Goal: Transaction & Acquisition: Register for event/course

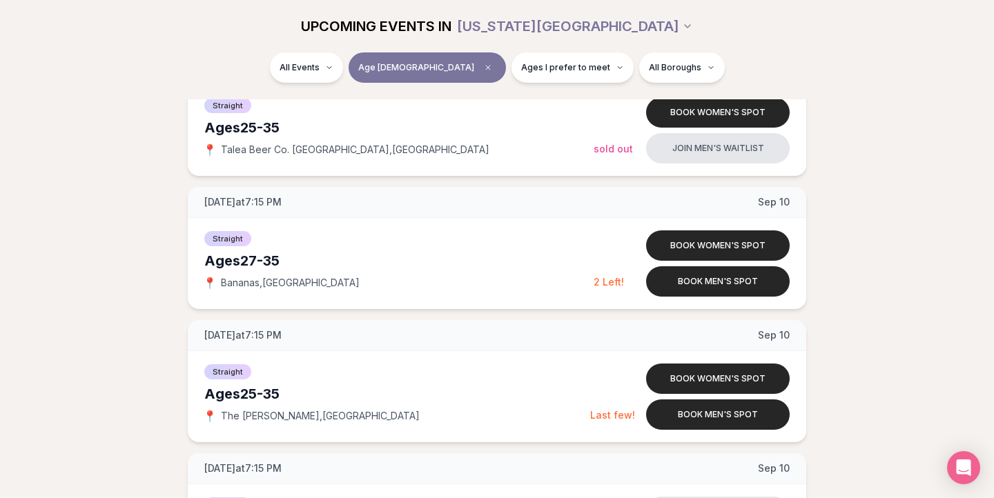
scroll to position [1540, 0]
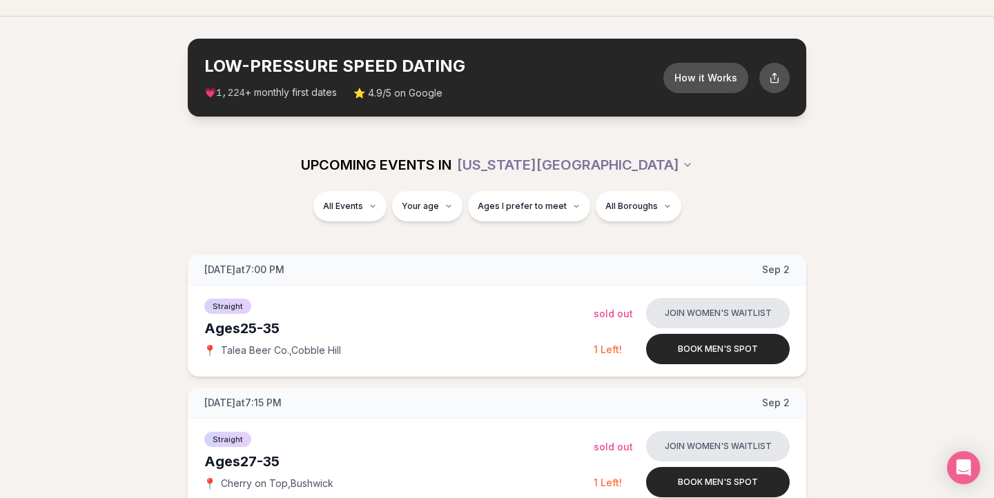
scroll to position [45, 0]
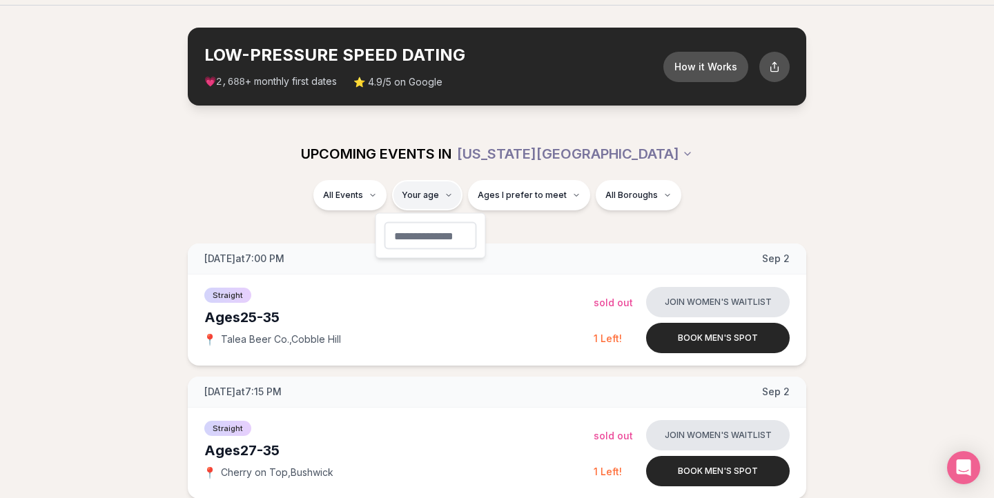
type input "**"
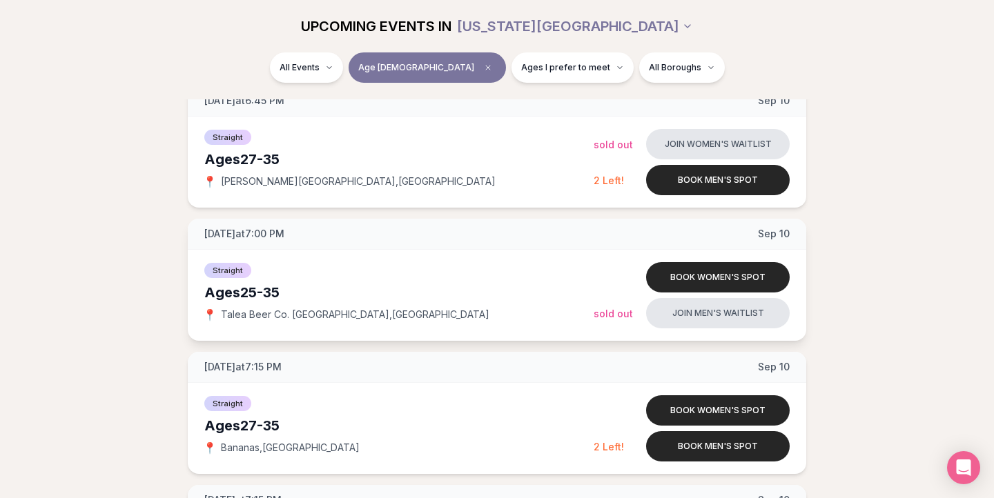
scroll to position [1399, 0]
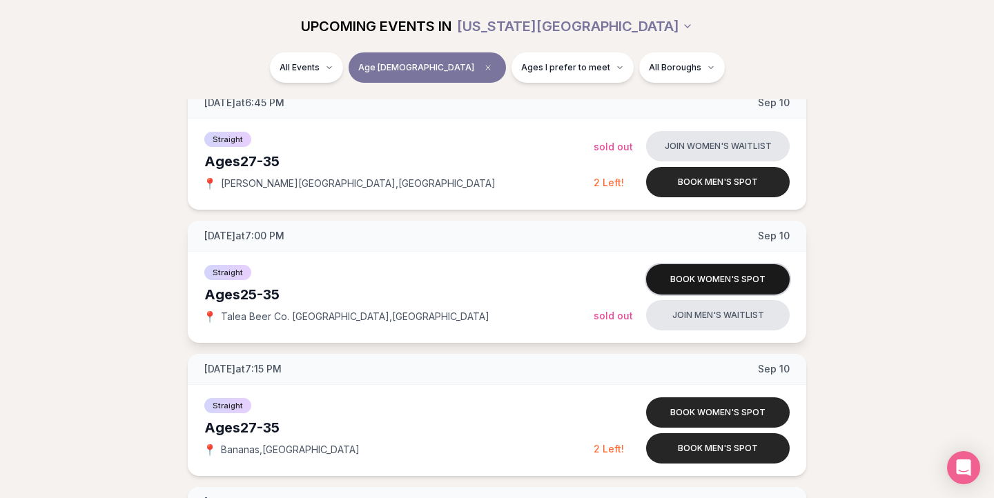
click at [684, 279] on button "Book women's spot" at bounding box center [718, 279] width 144 height 30
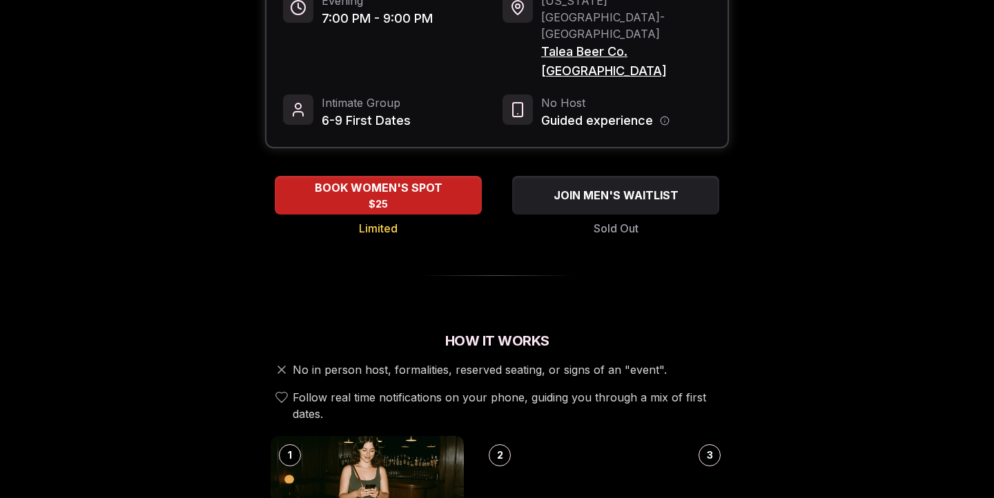
scroll to position [219, 0]
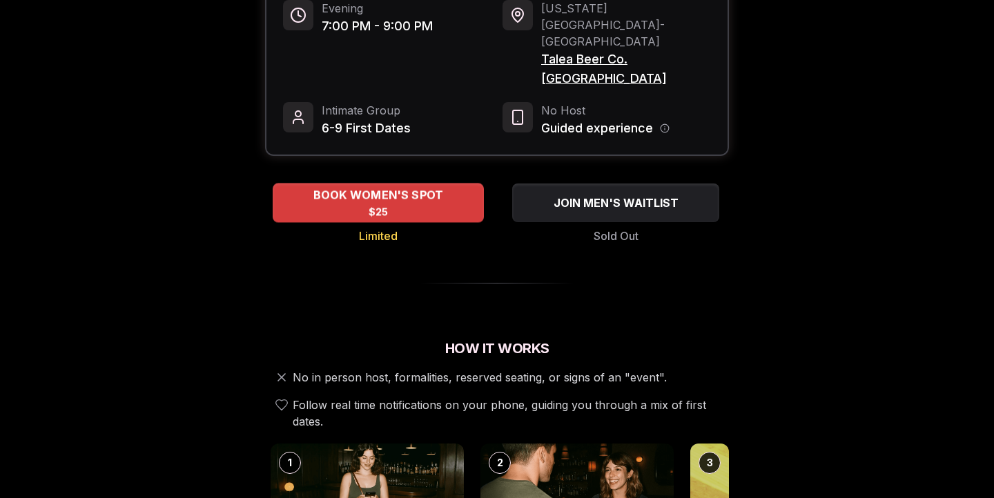
click at [391, 184] on div "BOOK WOMEN'S SPOT $25" at bounding box center [378, 203] width 211 height 38
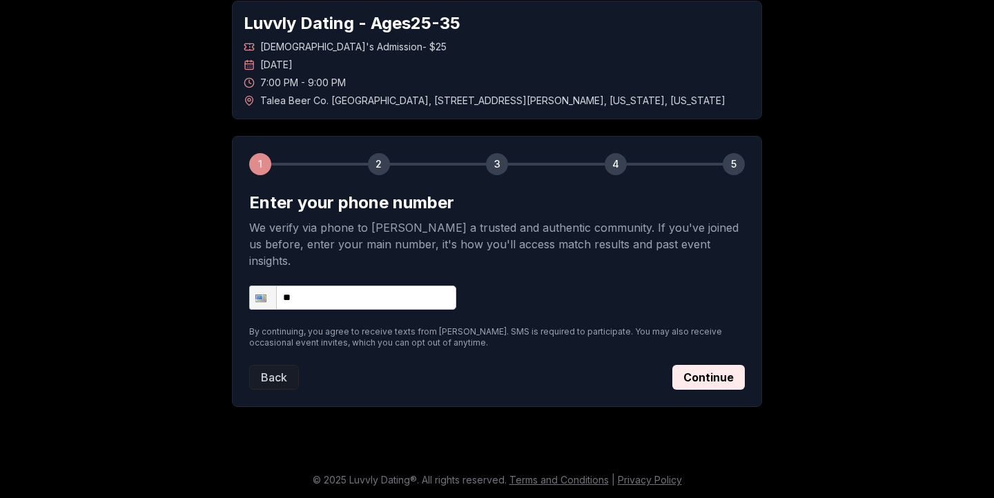
scroll to position [55, 0]
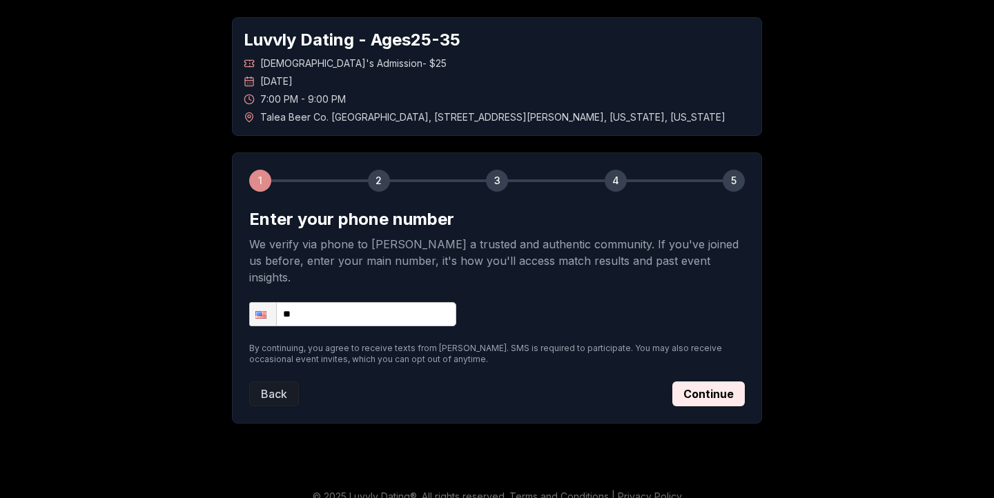
click at [342, 302] on input "**" at bounding box center [352, 314] width 207 height 24
type input "**********"
click at [709, 382] on button "Continue" at bounding box center [708, 394] width 72 height 25
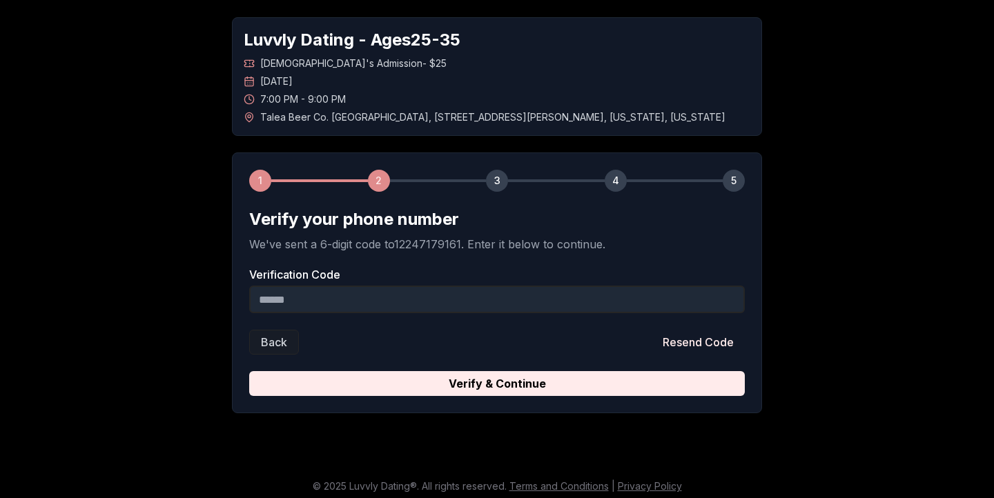
click at [431, 300] on input "Verification Code" at bounding box center [496, 300] width 495 height 28
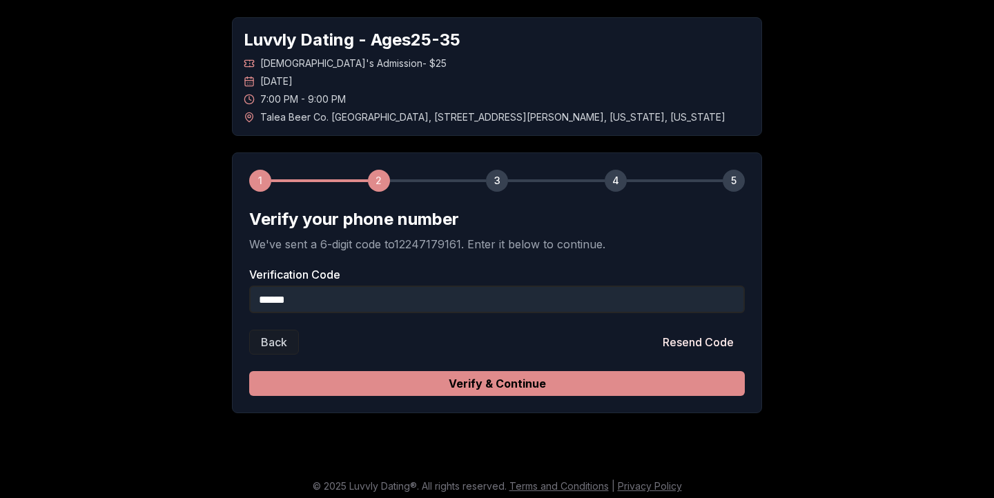
type input "******"
click at [475, 388] on button "Verify & Continue" at bounding box center [496, 383] width 495 height 25
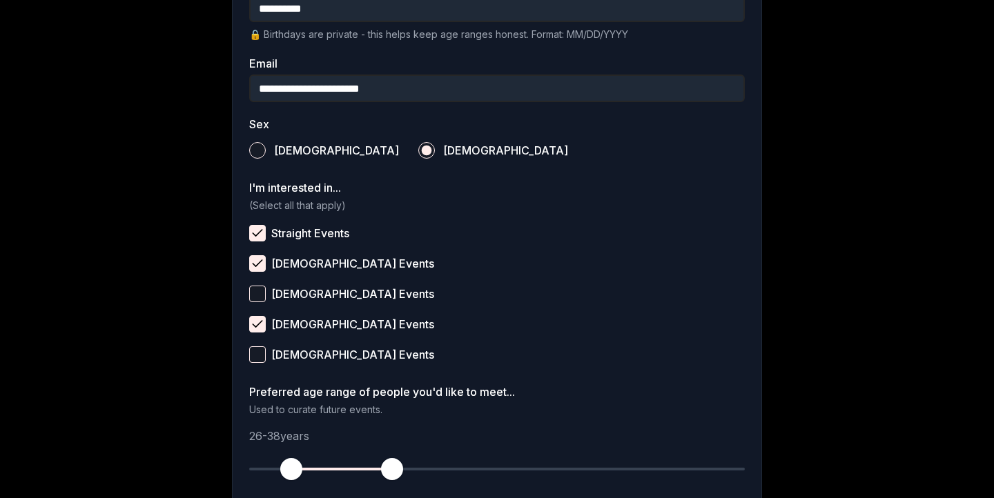
scroll to position [408, 0]
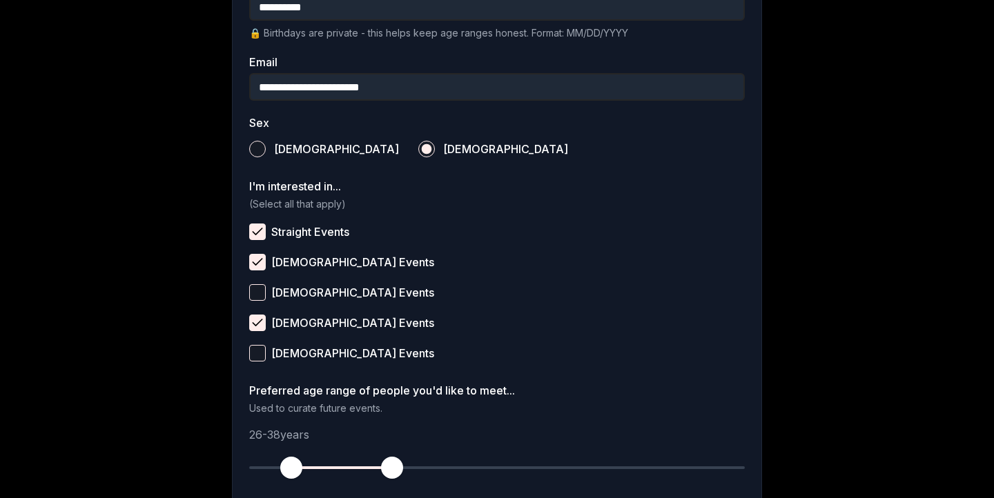
click at [254, 362] on label "Pansexual Events" at bounding box center [496, 353] width 495 height 30
click at [254, 362] on button "Pansexual Events" at bounding box center [257, 353] width 17 height 17
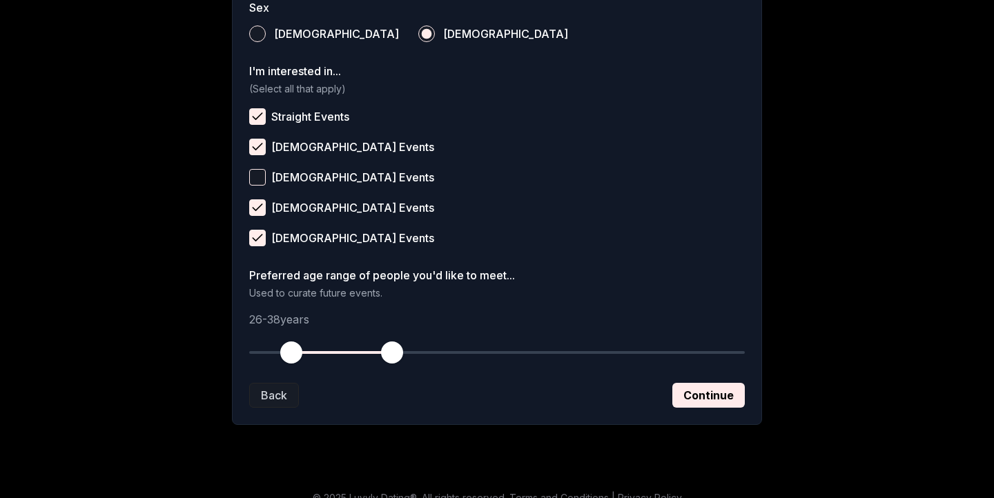
scroll to position [524, 0]
drag, startPoint x: 393, startPoint y: 346, endPoint x: 409, endPoint y: 346, distance: 16.6
click at [409, 346] on span "button" at bounding box center [408, 352] width 22 height 22
click at [697, 398] on button "Continue" at bounding box center [708, 394] width 72 height 25
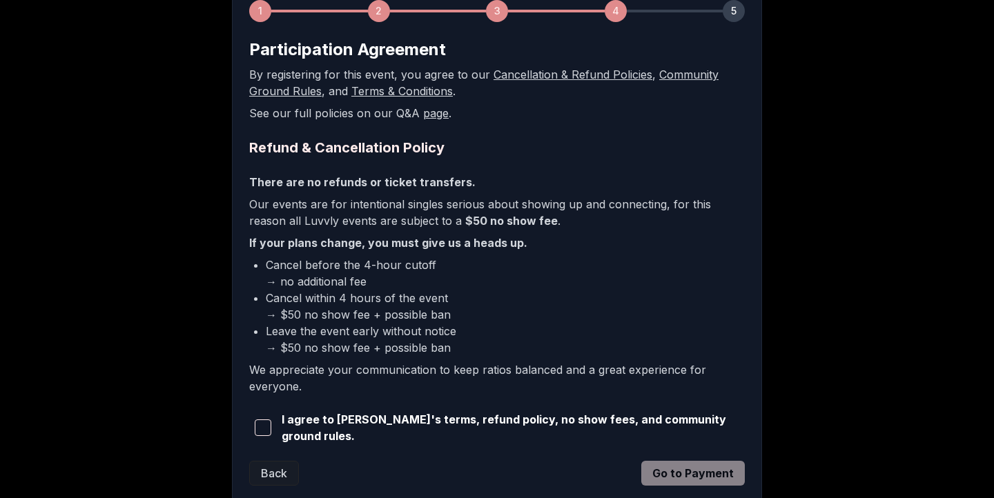
scroll to position [232, 0]
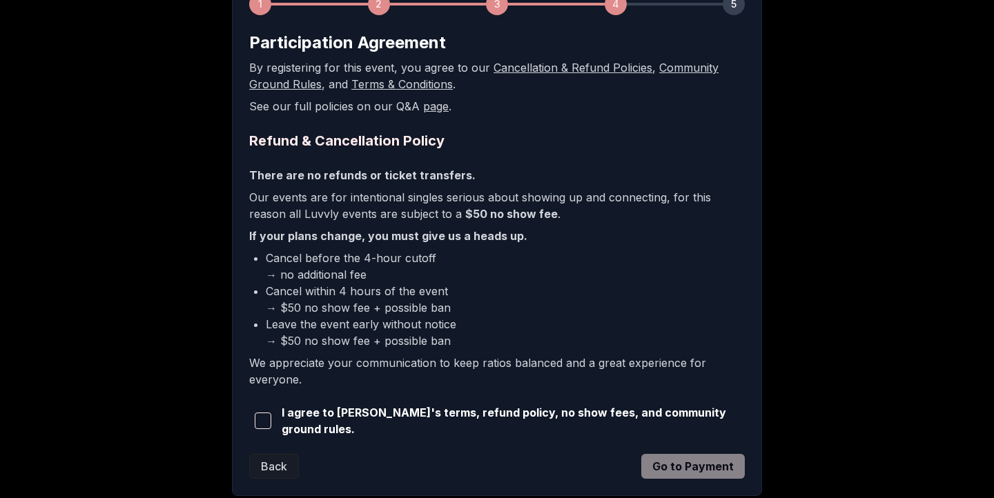
click at [264, 420] on span "button" at bounding box center [263, 421] width 17 height 17
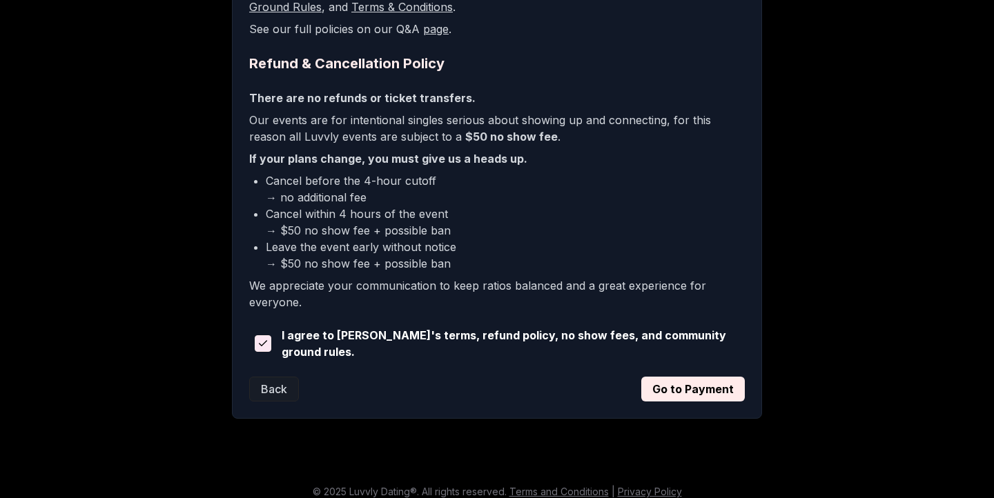
scroll to position [311, 0]
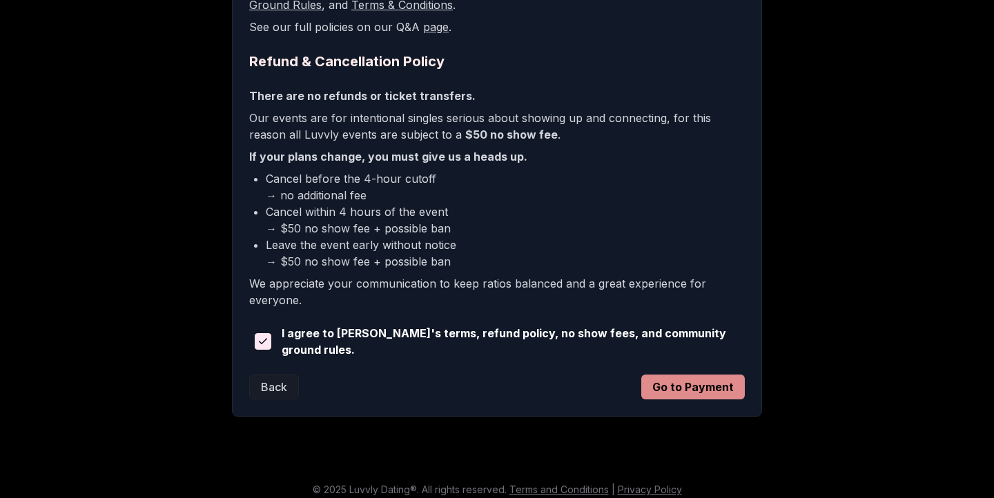
click at [673, 384] on button "Go to Payment" at bounding box center [692, 387] width 103 height 25
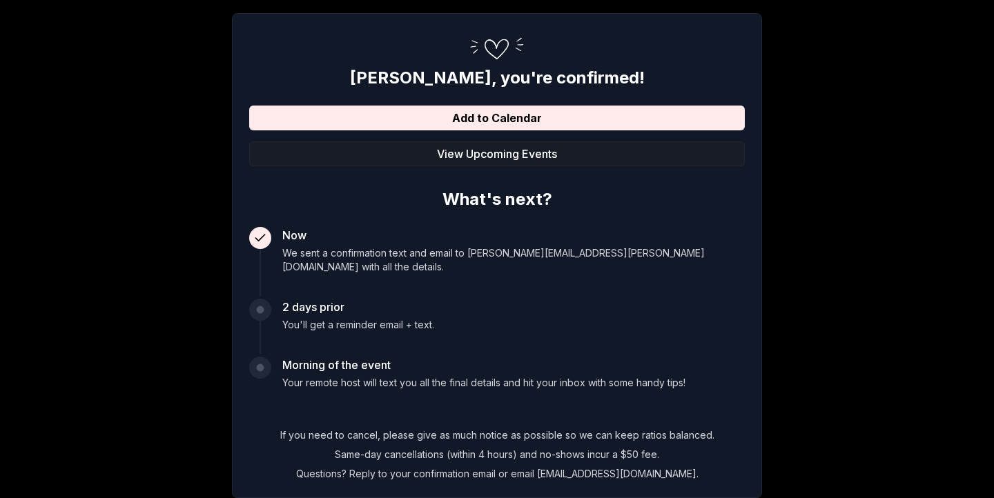
scroll to position [246, 0]
